Goal: Transaction & Acquisition: Purchase product/service

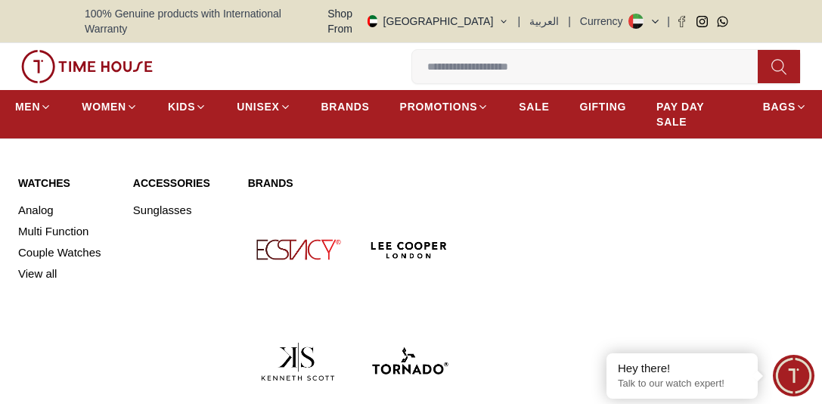
click at [54, 175] on link "Watches" at bounding box center [66, 182] width 97 height 15
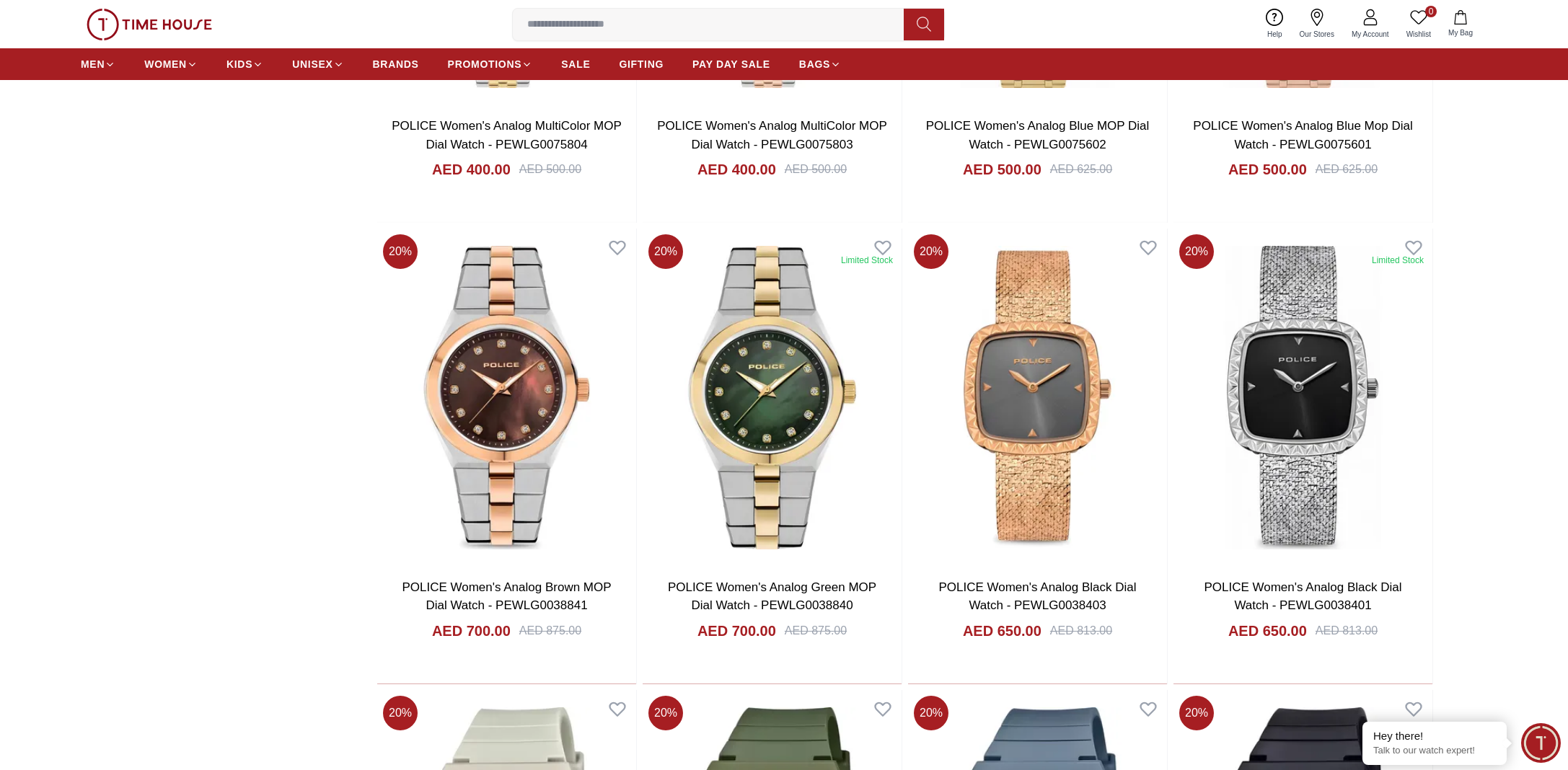
scroll to position [1370, 0]
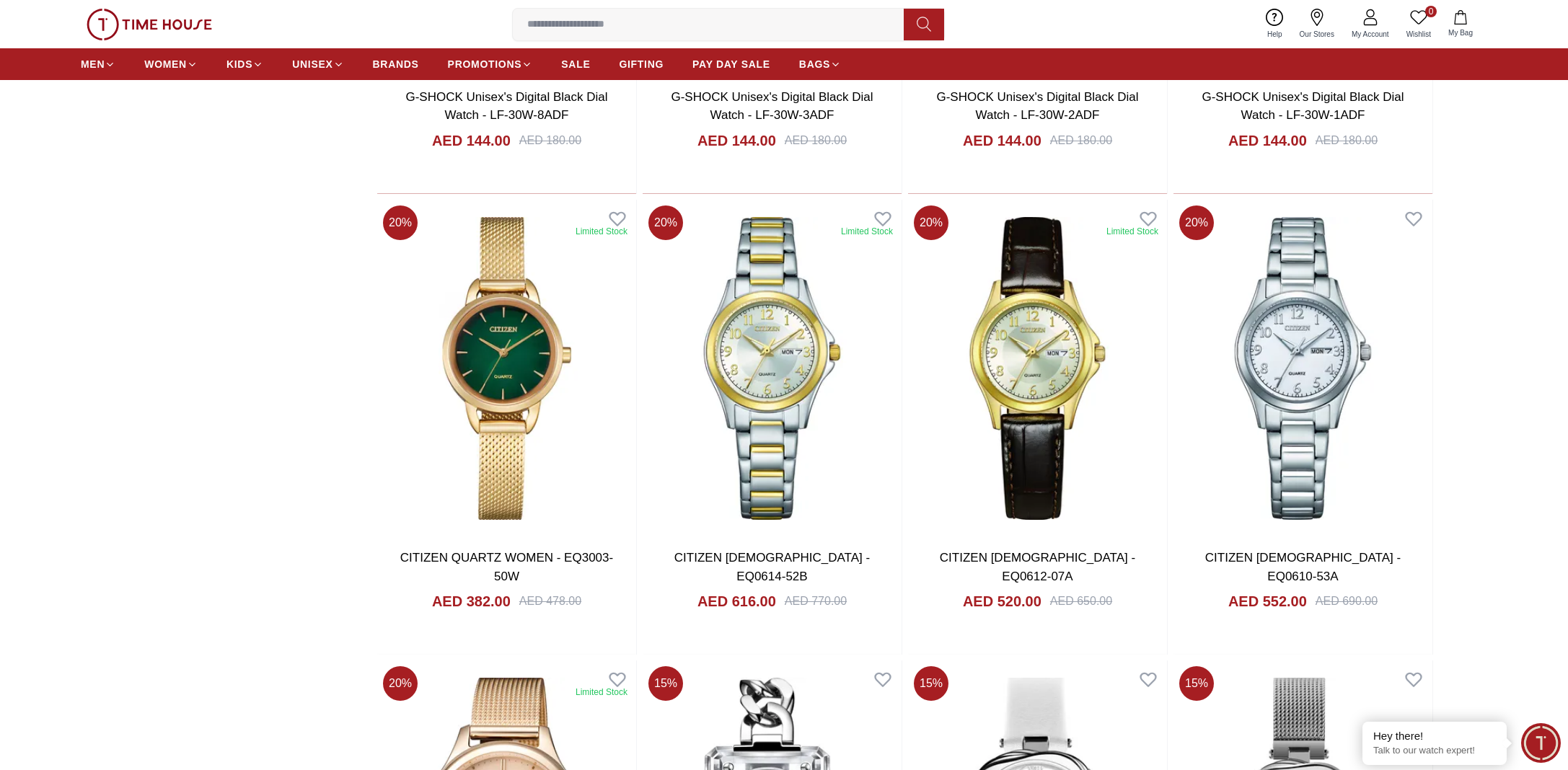
scroll to position [2331, 0]
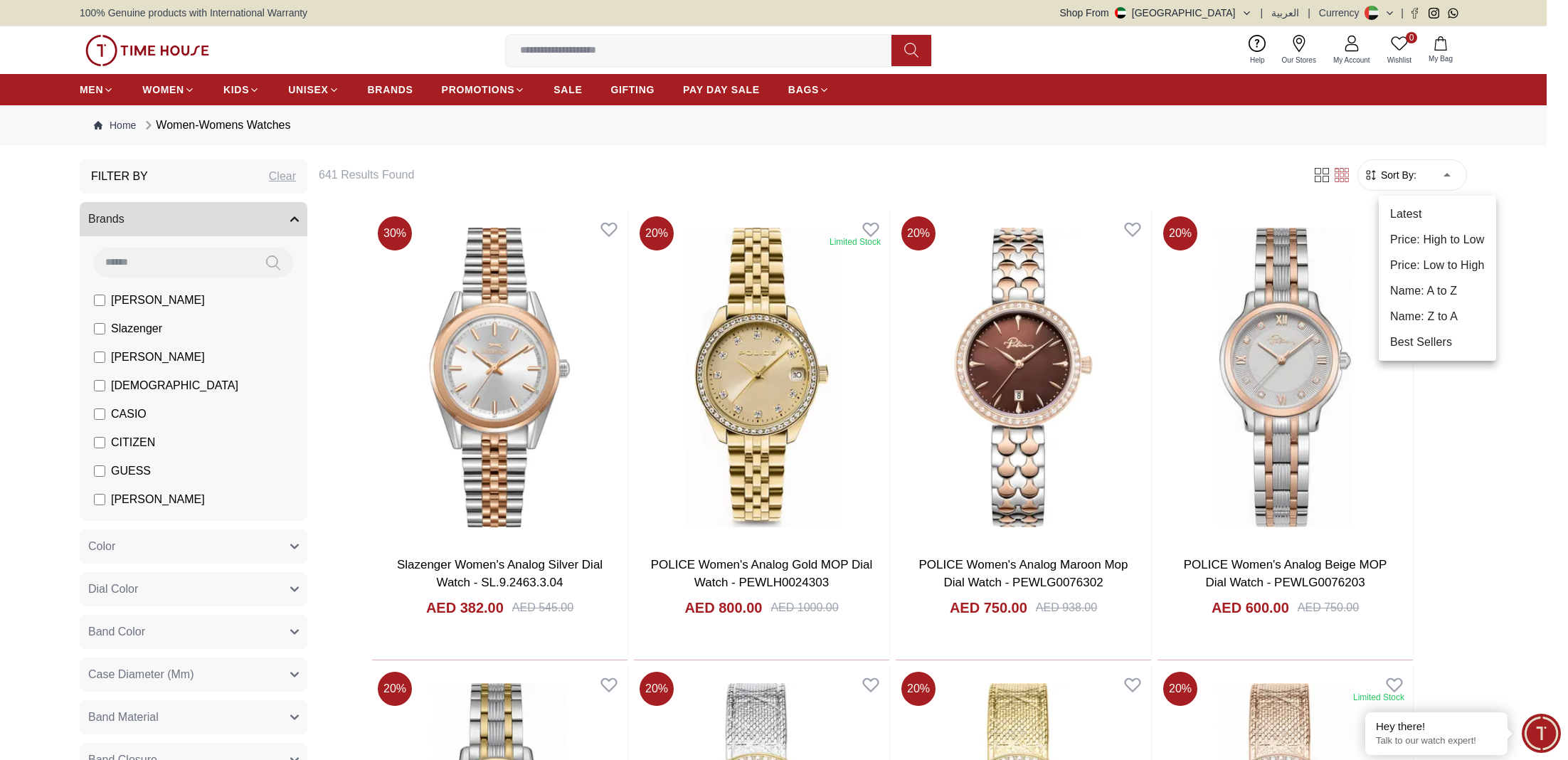
click at [773, 267] on li "Price: Low to High" at bounding box center [1437, 265] width 118 height 25
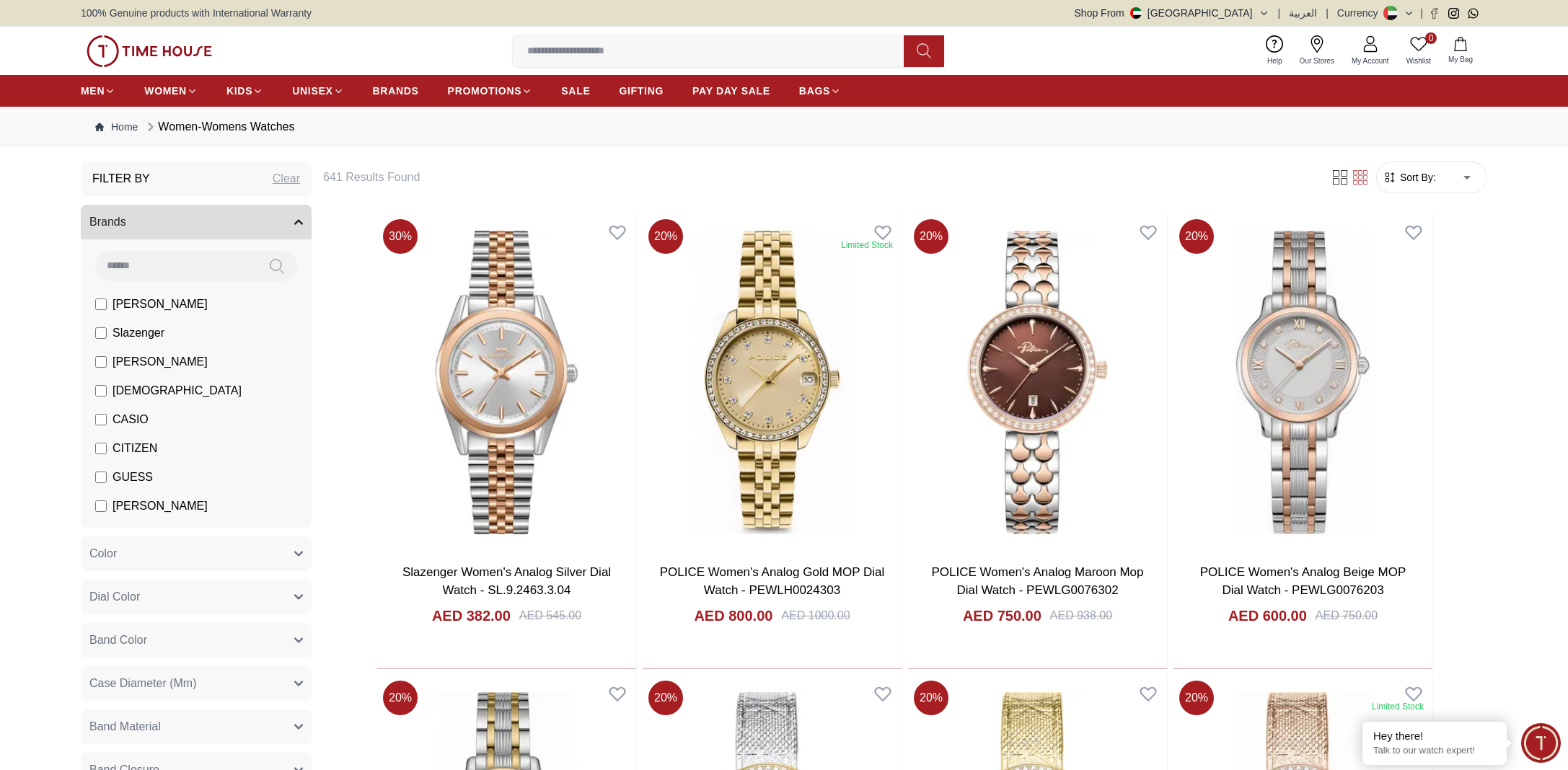
type input "*"
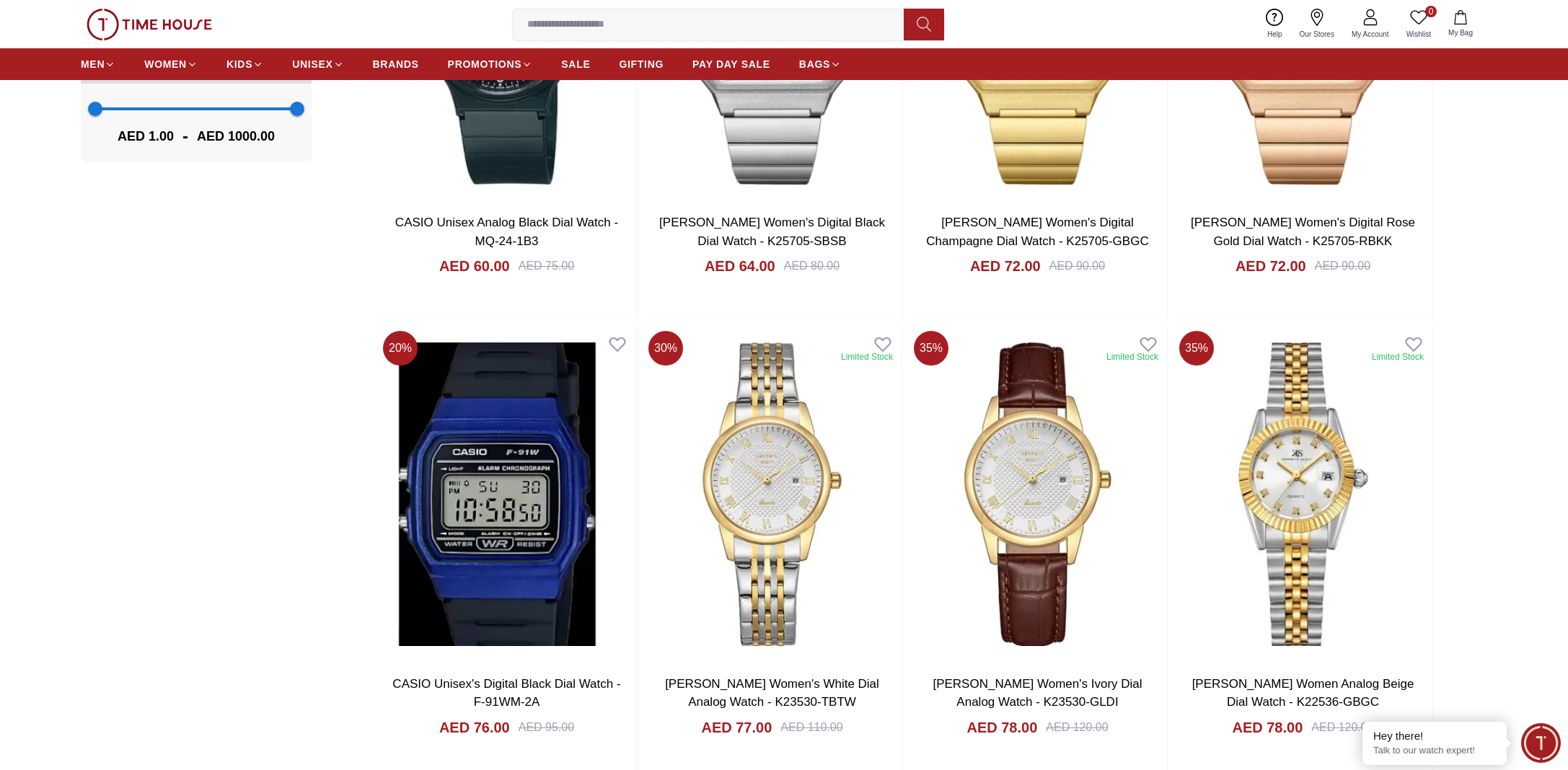
scroll to position [1299, 0]
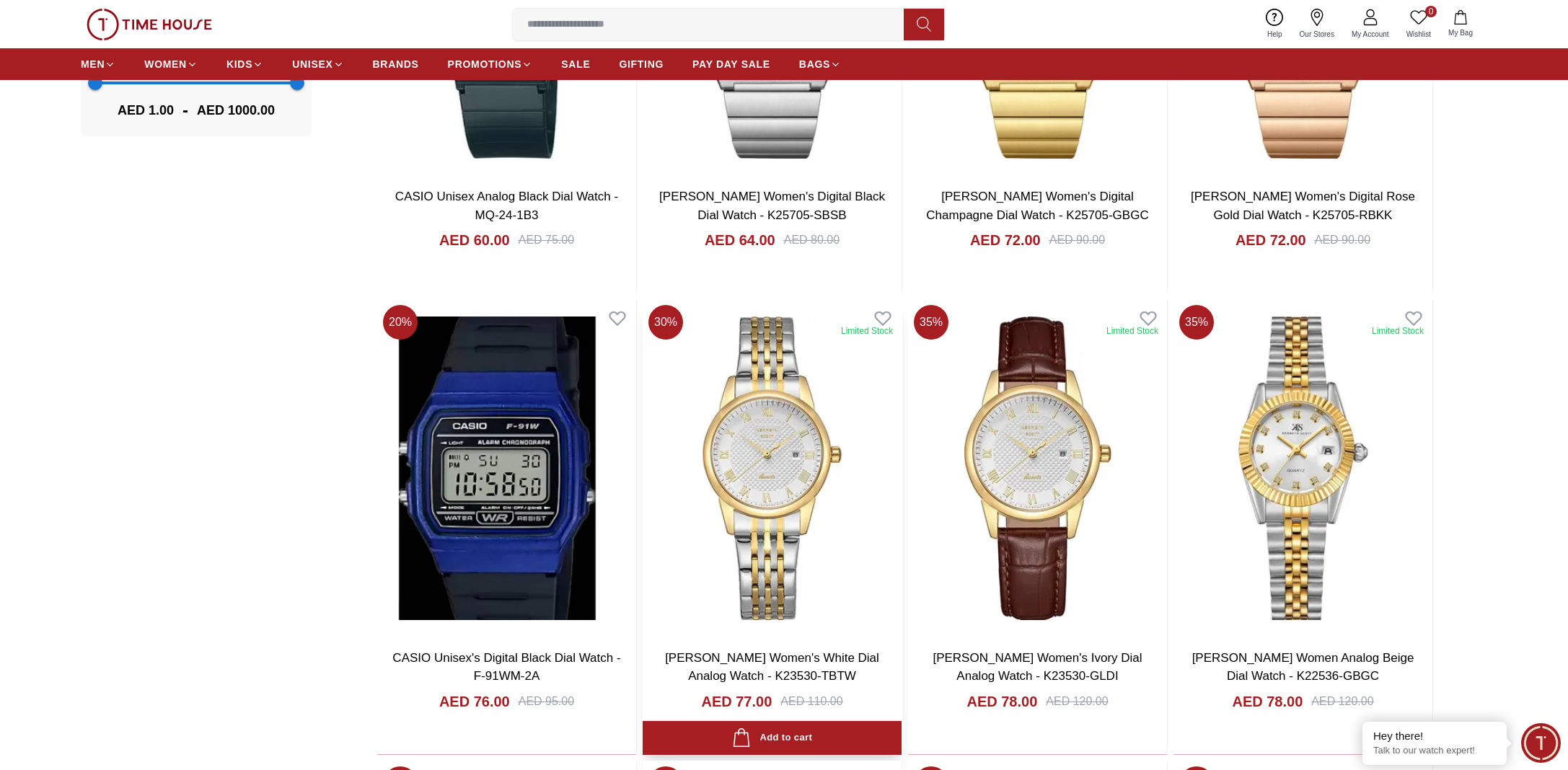
click at [784, 385] on img at bounding box center [772, 468] width 259 height 339
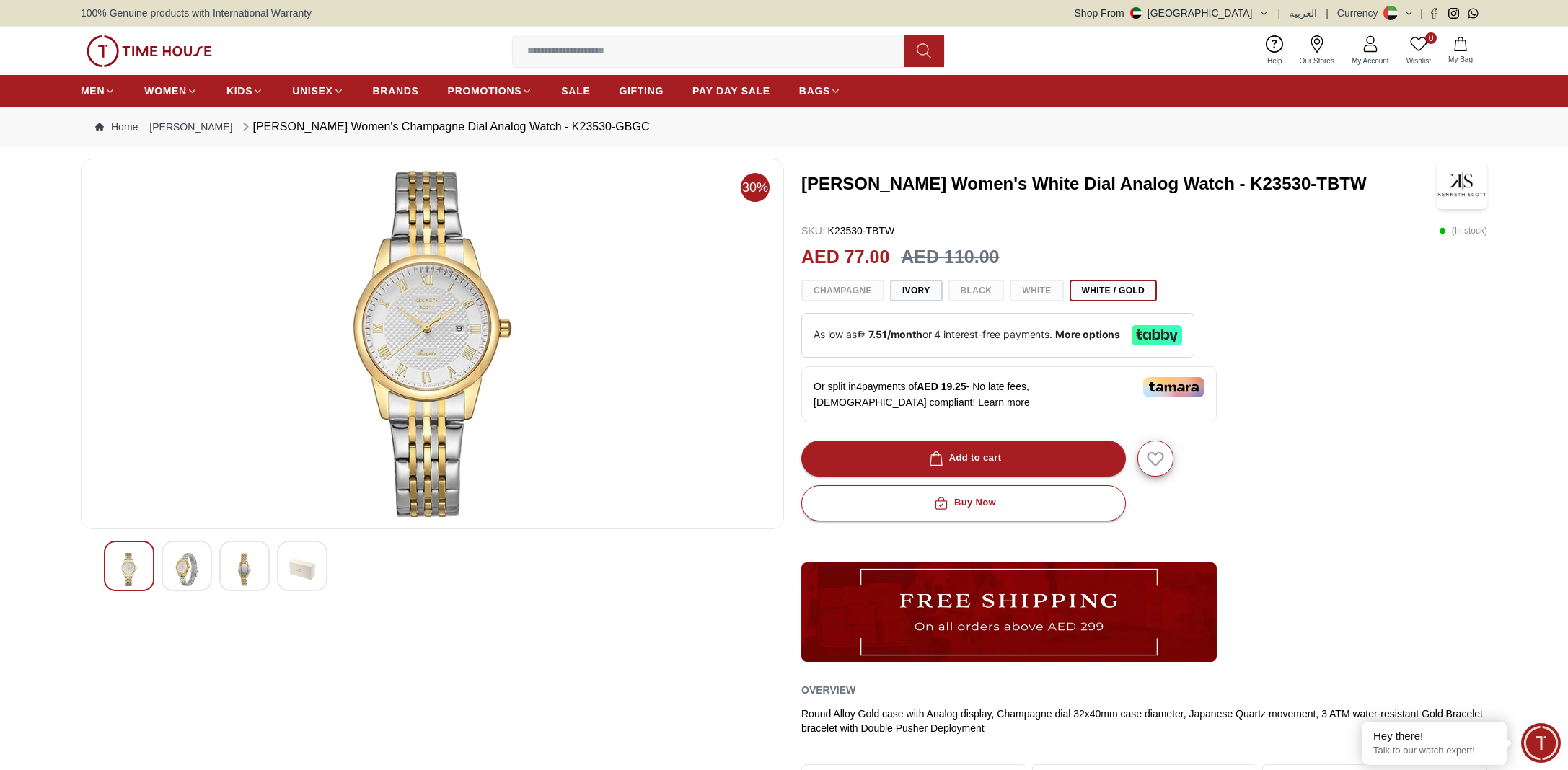
click at [403, 366] on img at bounding box center [432, 343] width 679 height 346
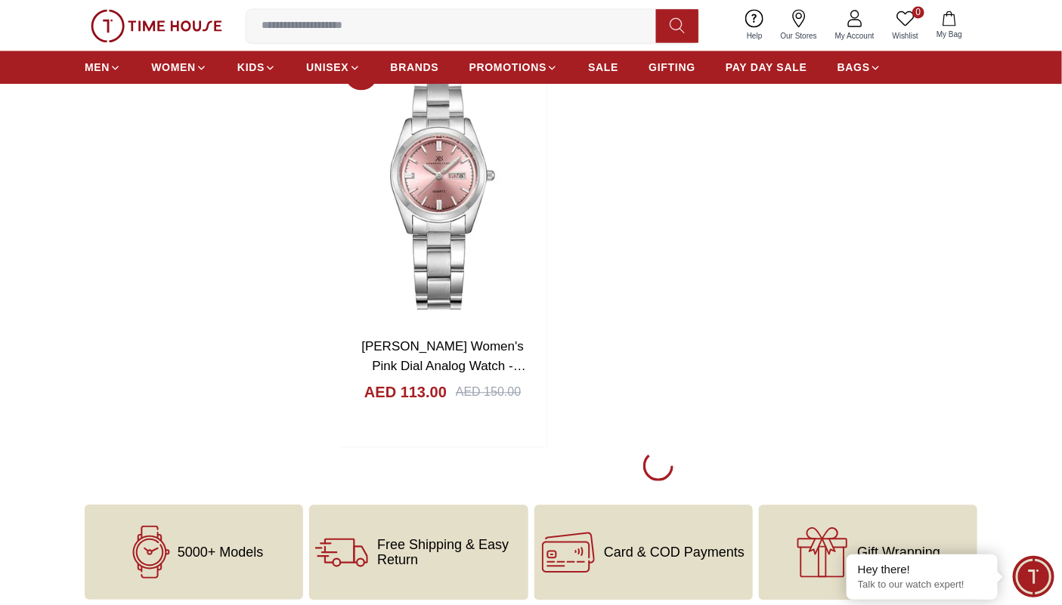
scroll to position [5700, 0]
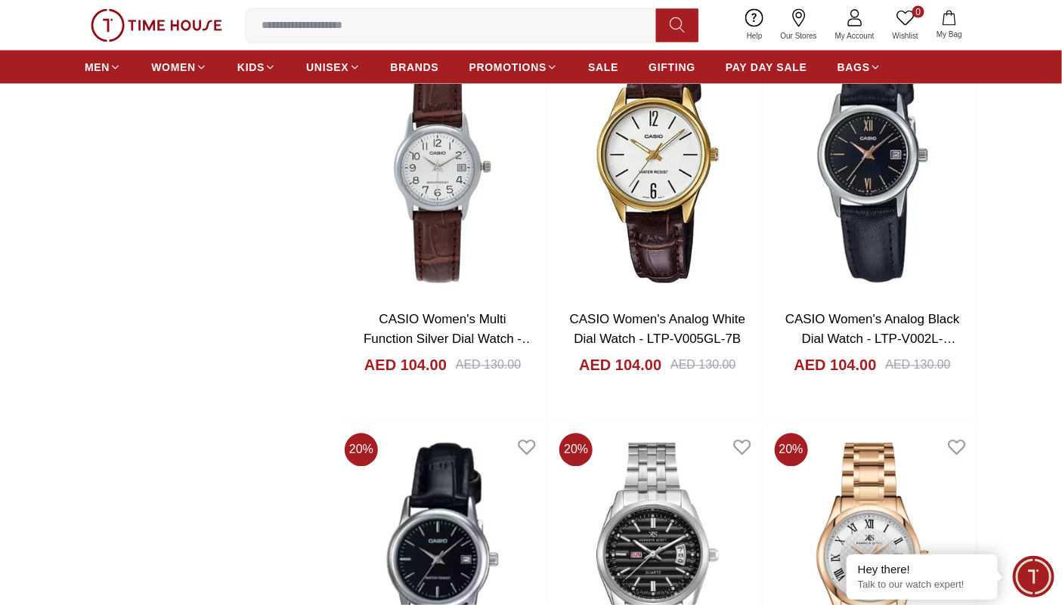
scroll to position [9555, 0]
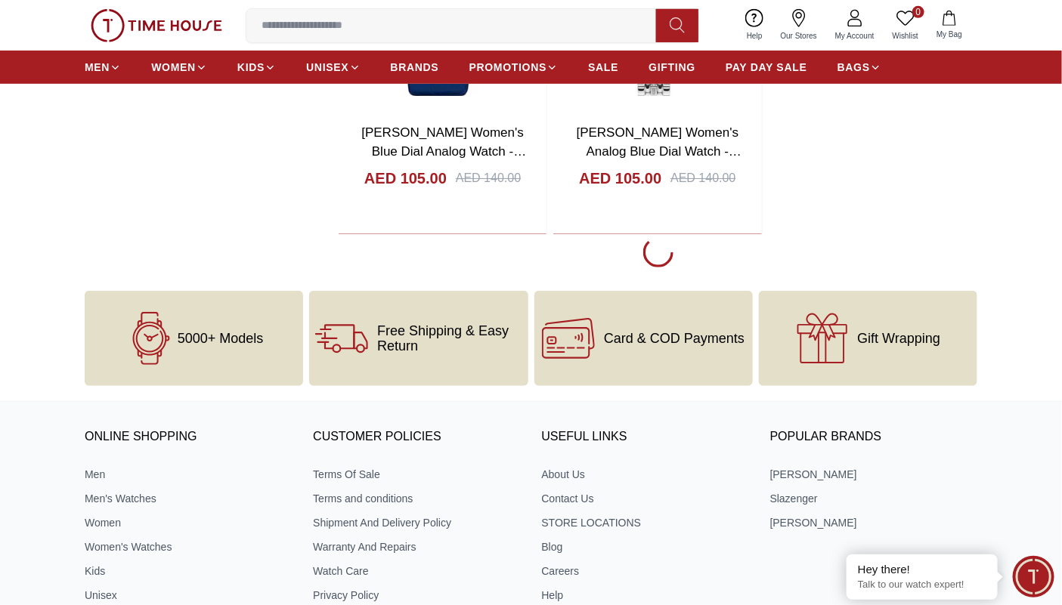
scroll to position [11029, 0]
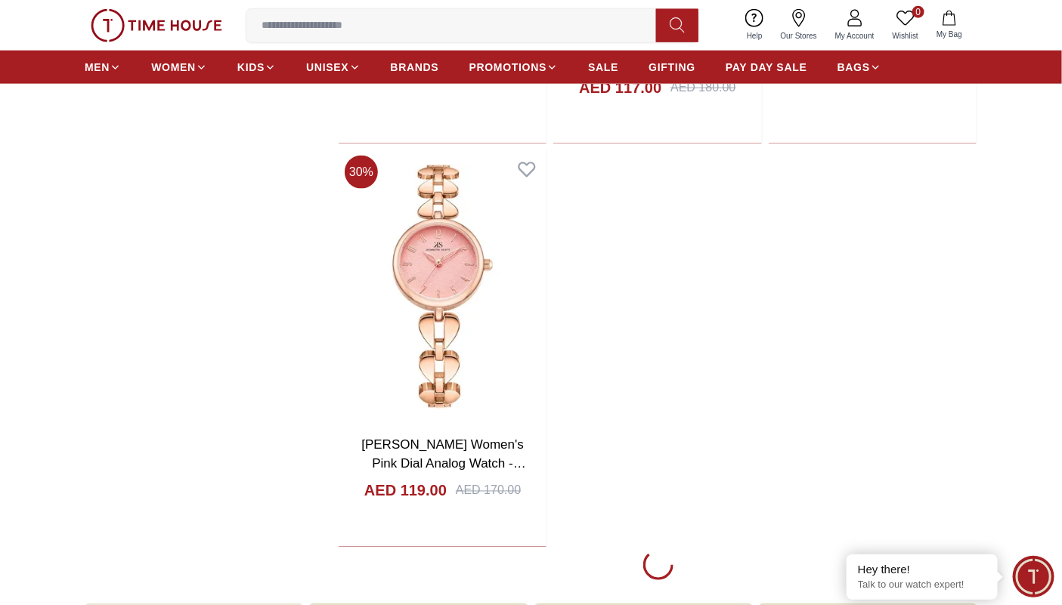
scroll to position [13410, 0]
